Goal: Connect with others: Connect with others

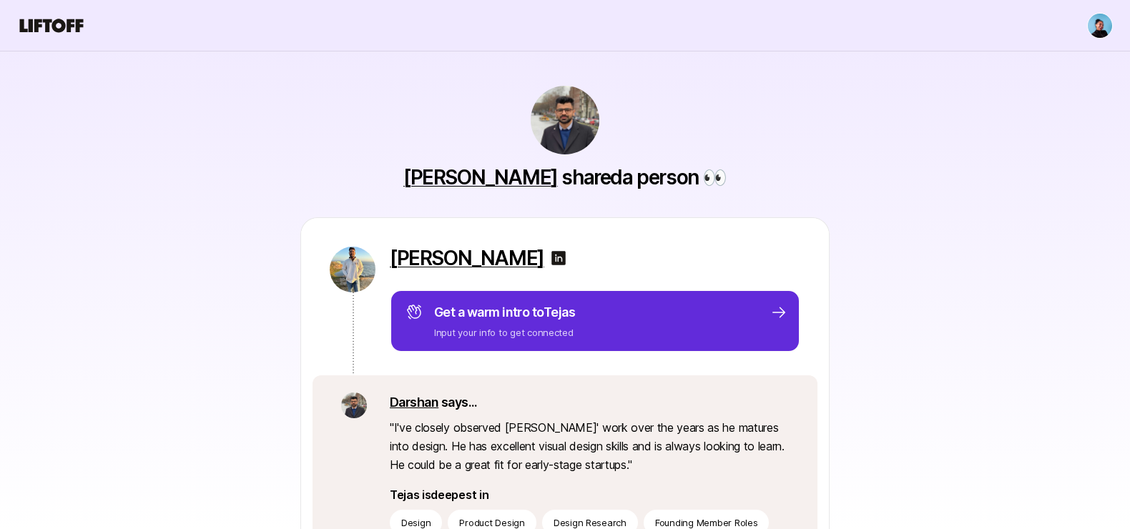
click at [550, 254] on img at bounding box center [558, 258] width 17 height 17
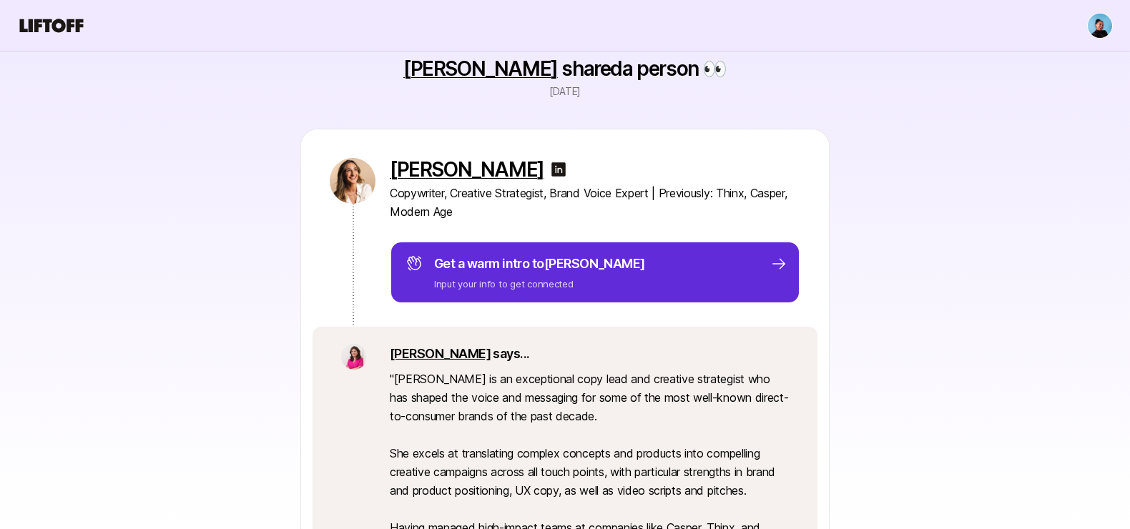
scroll to position [102, 0]
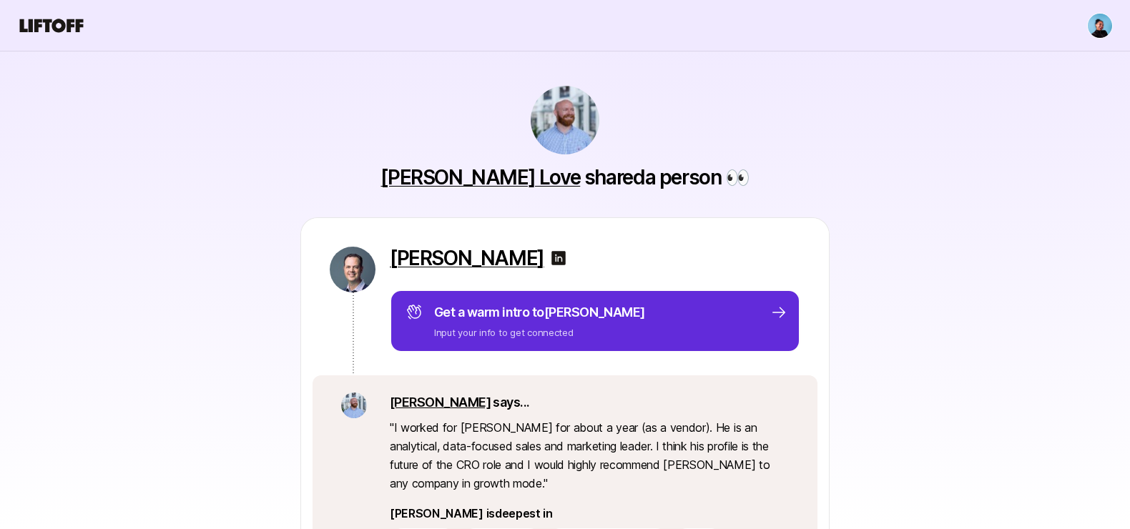
click at [550, 259] on img at bounding box center [558, 258] width 17 height 17
